Goal: Navigation & Orientation: Understand site structure

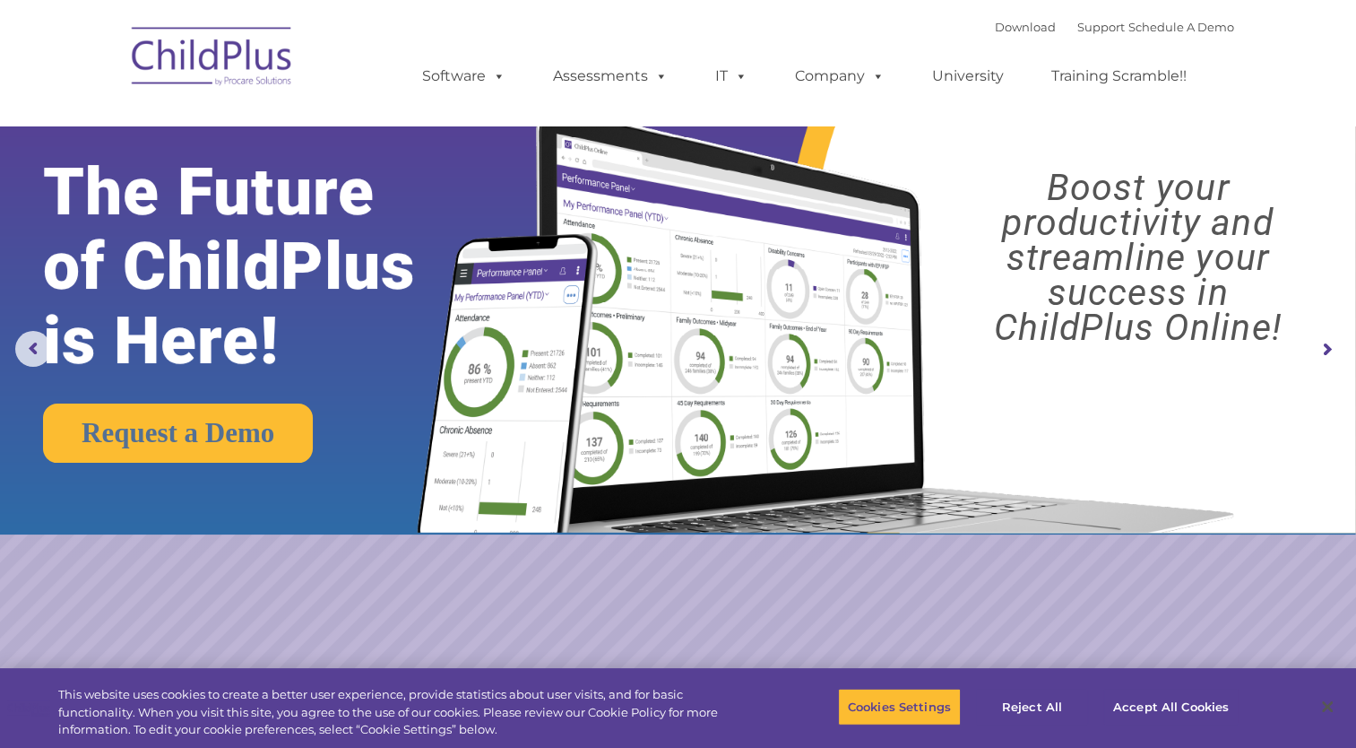
select select "MEDIUM"
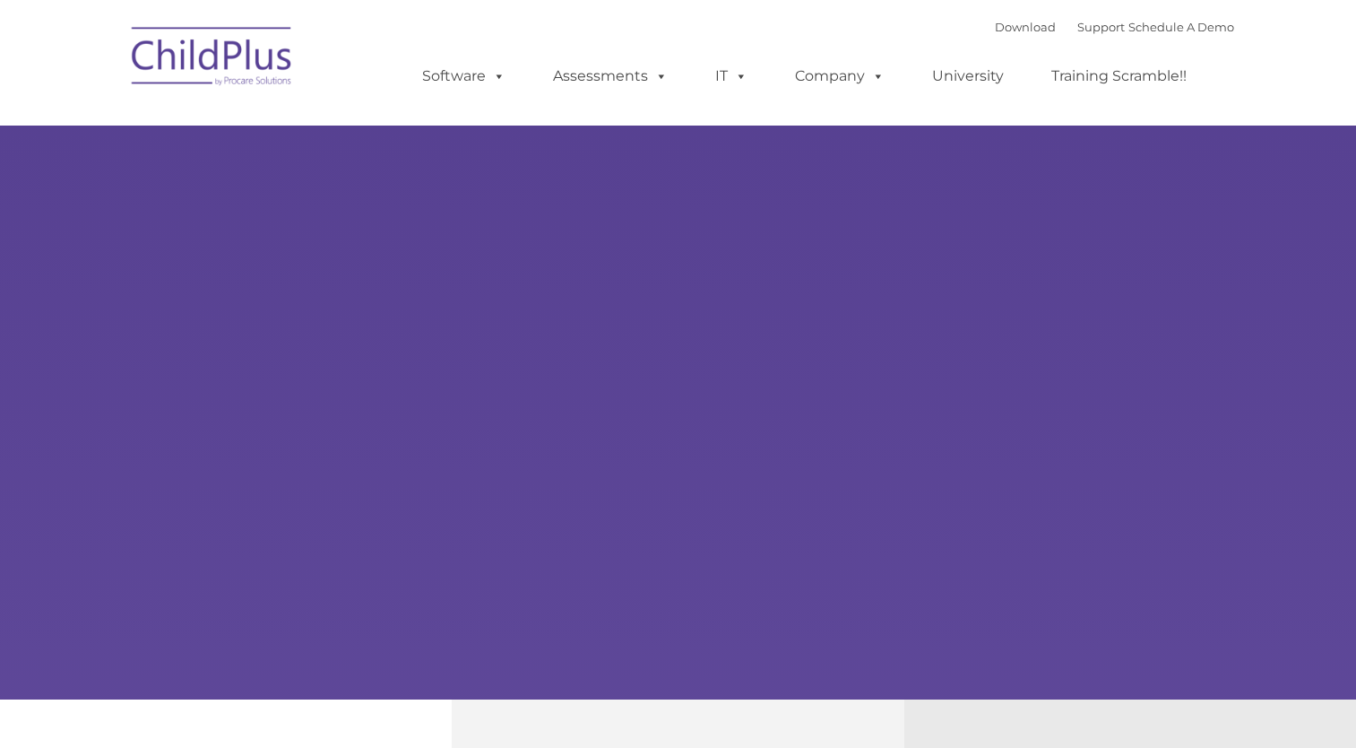
type input ""
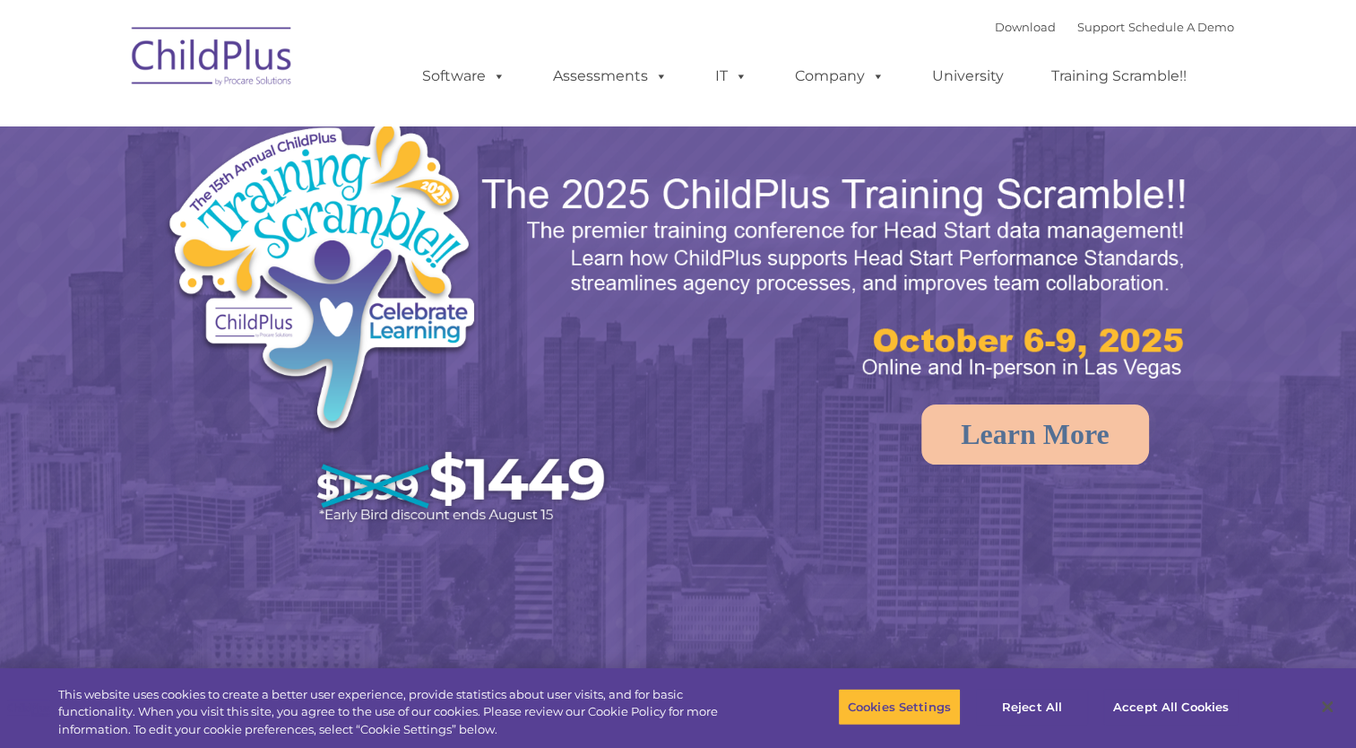
select select "MEDIUM"
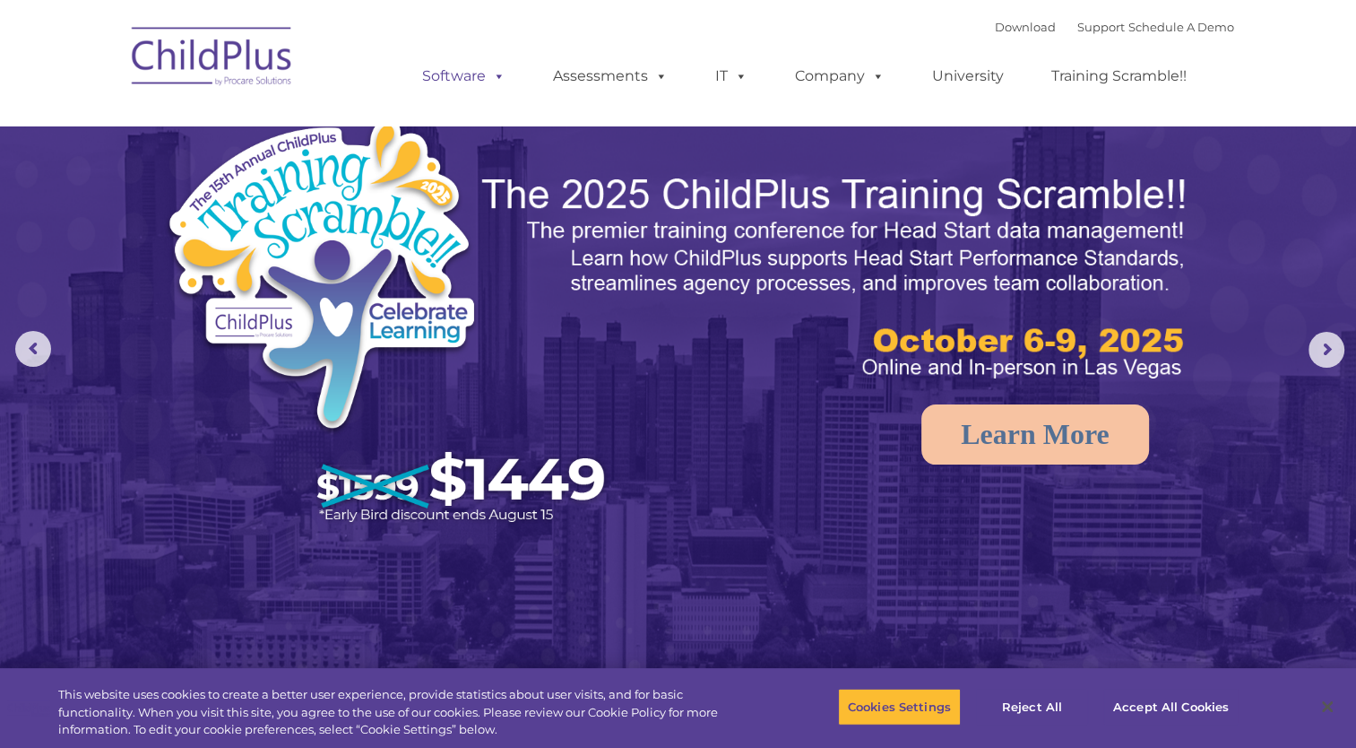
click at [517, 78] on link "Software" at bounding box center [463, 76] width 119 height 36
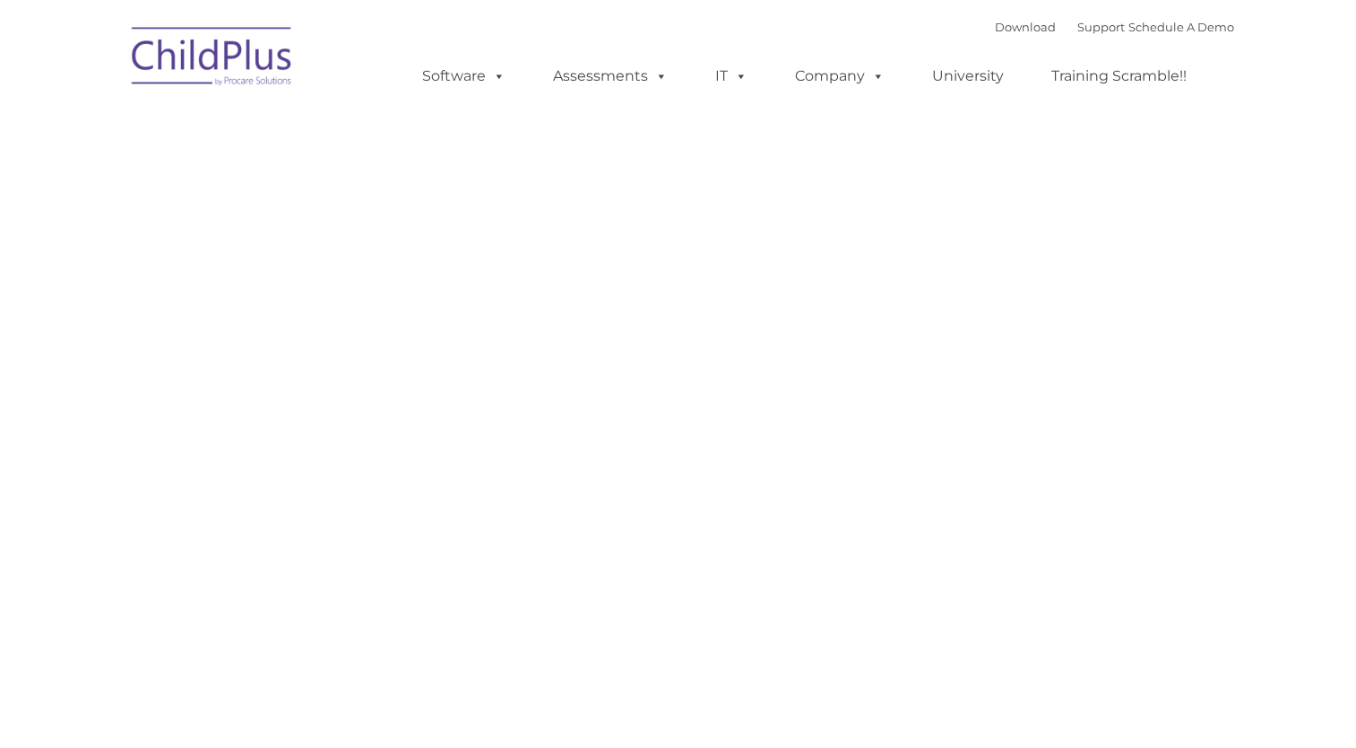
type input ""
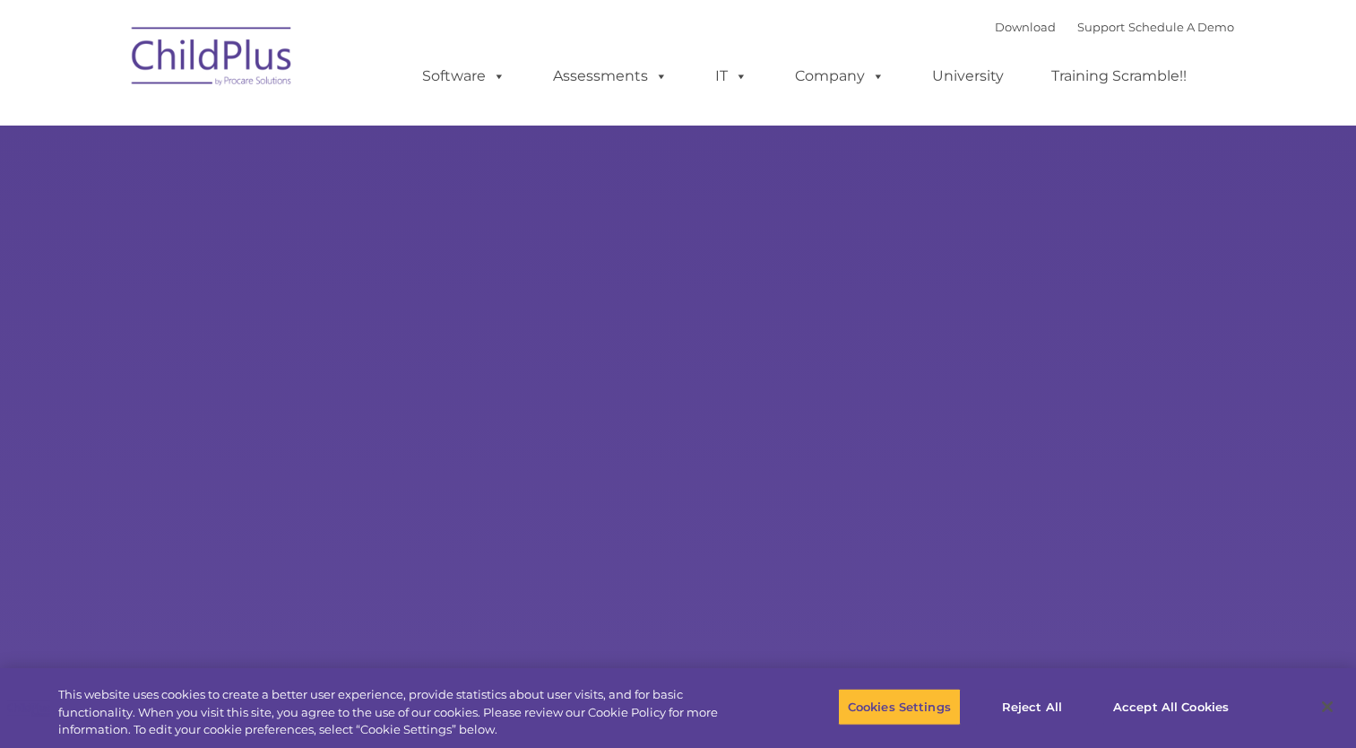
type input ""
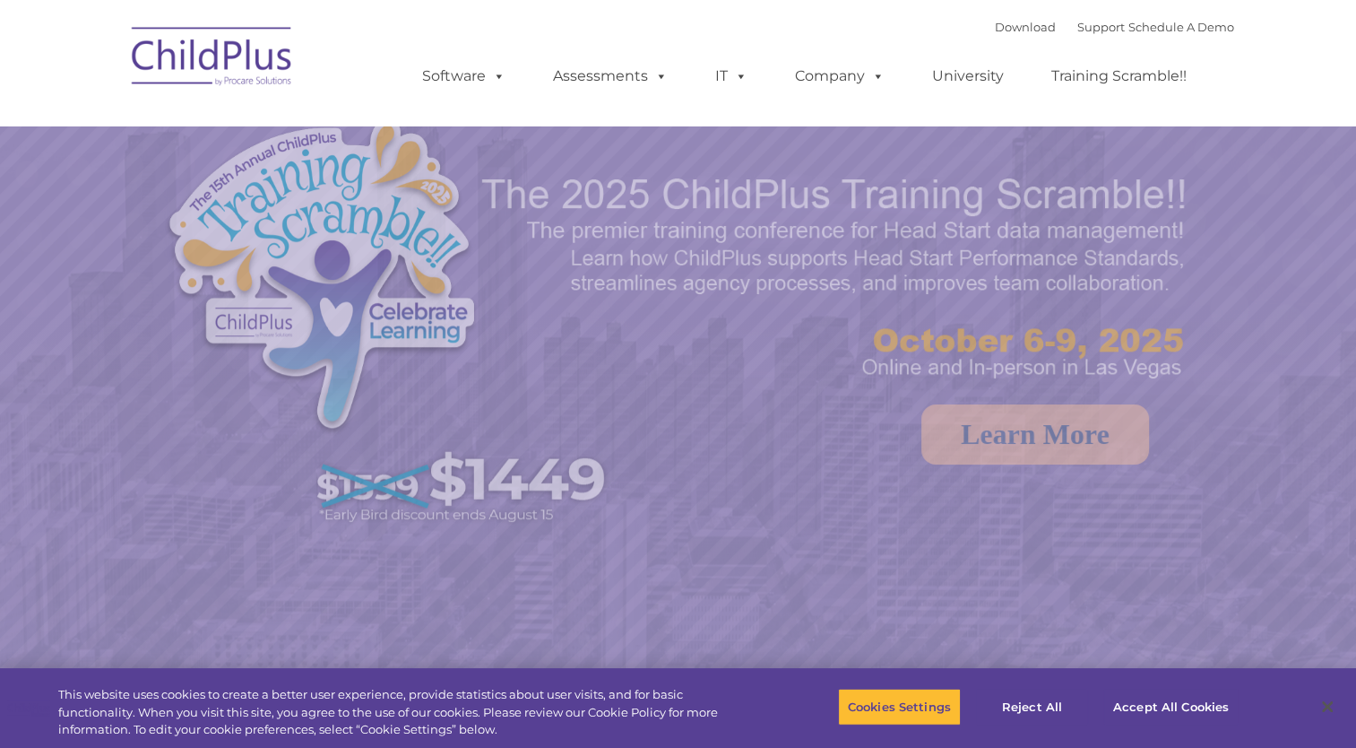
select select "MEDIUM"
